Goal: Transaction & Acquisition: Download file/media

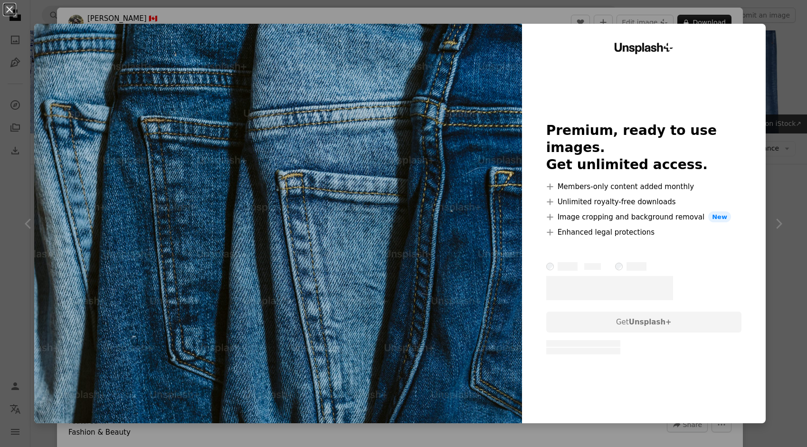
scroll to position [571, 0]
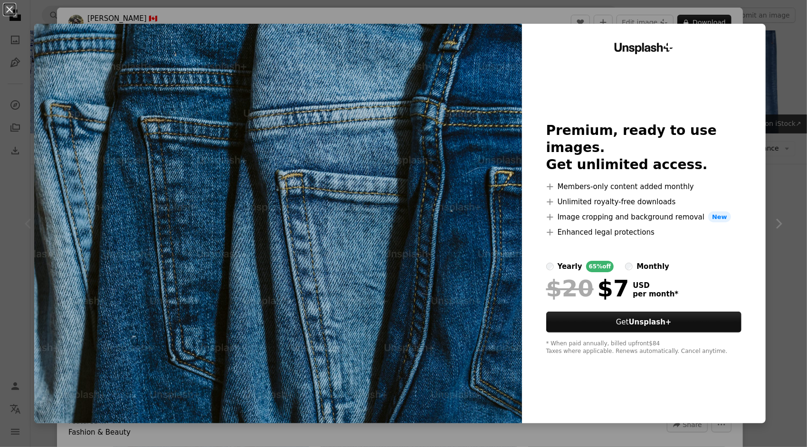
click at [768, 70] on div "An X shape Unsplash+ Premium, ready to use images. Get unlimited access. A plus…" at bounding box center [403, 223] width 807 height 447
